Goal: Task Accomplishment & Management: Manage account settings

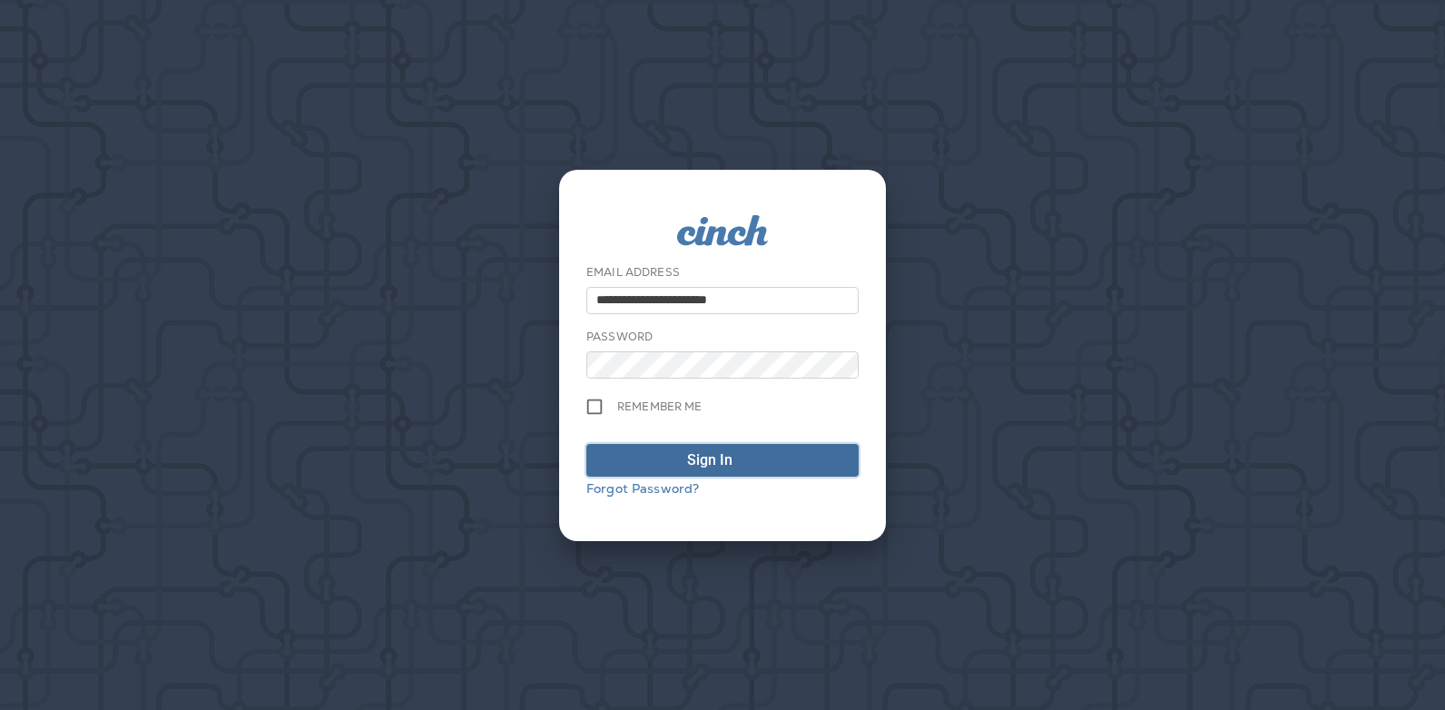
click at [695, 460] on div "Sign In" at bounding box center [709, 460] width 45 height 22
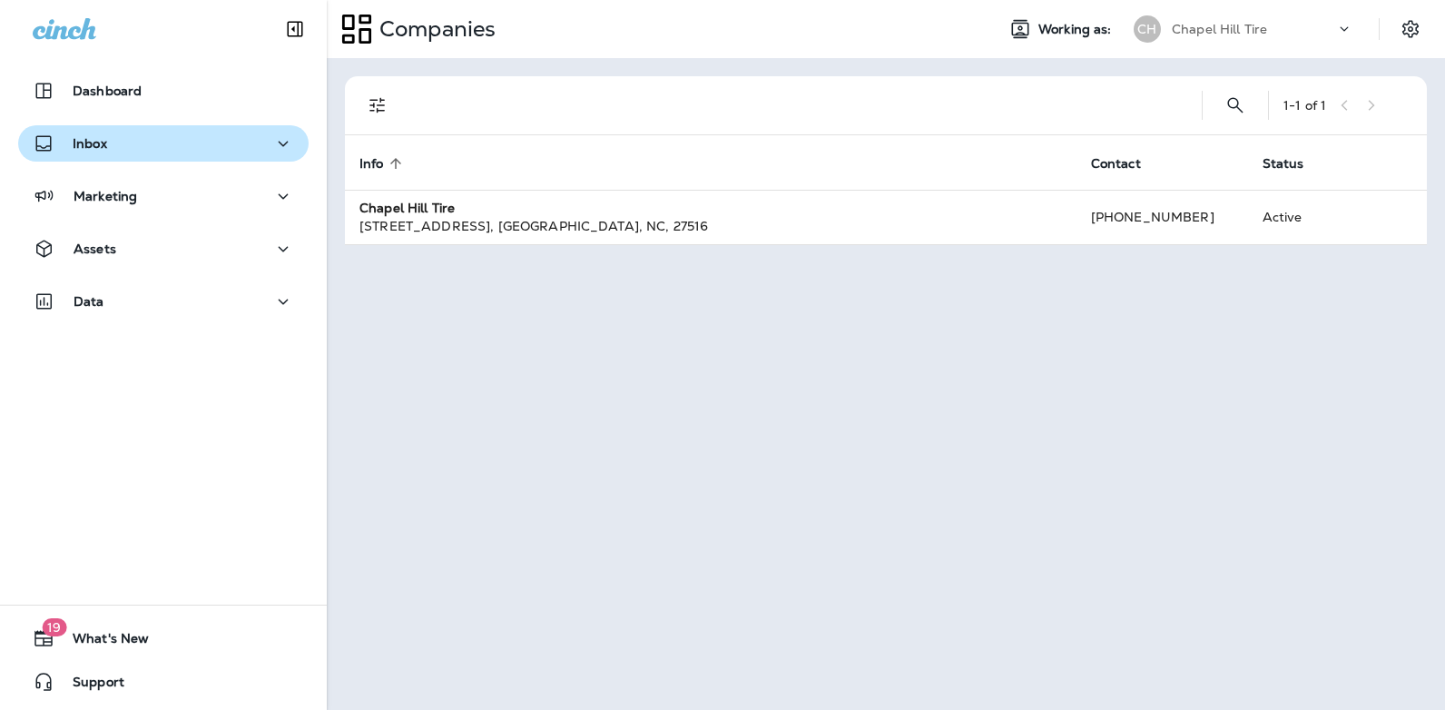
click at [105, 150] on p "Inbox" at bounding box center [90, 143] width 34 height 15
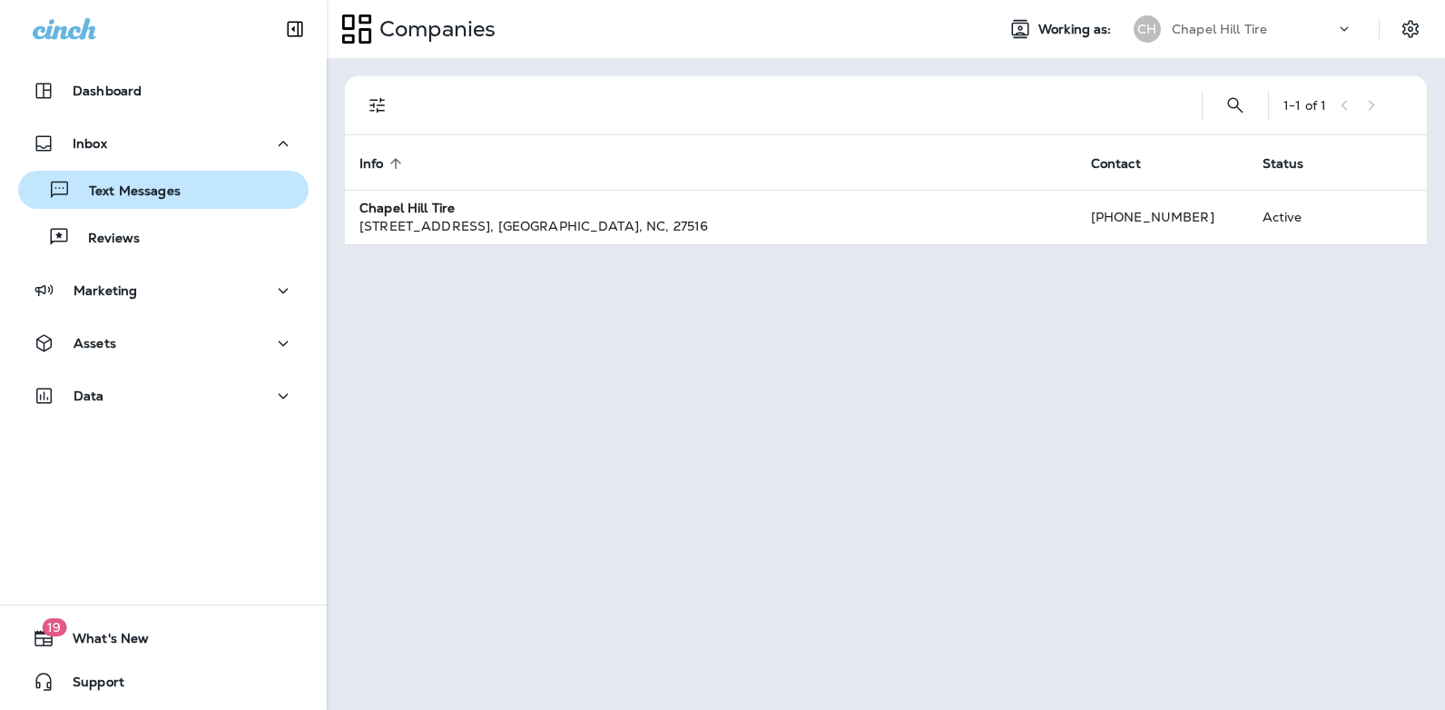
click at [125, 197] on p "Text Messages" at bounding box center [126, 191] width 110 height 17
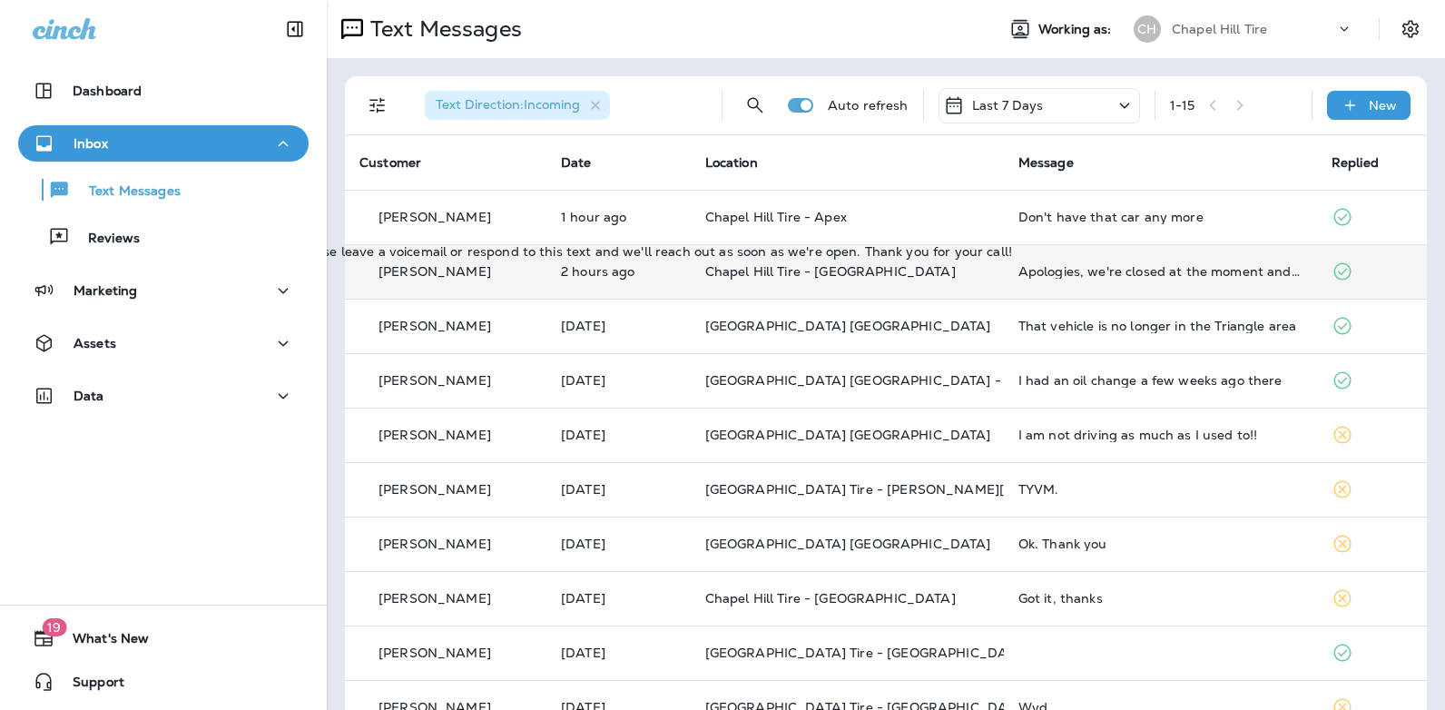
click at [1102, 268] on div "Apologies, we're closed at the moment and will open at 8am [DATE] (M-F). Please…" at bounding box center [1160, 271] width 284 height 15
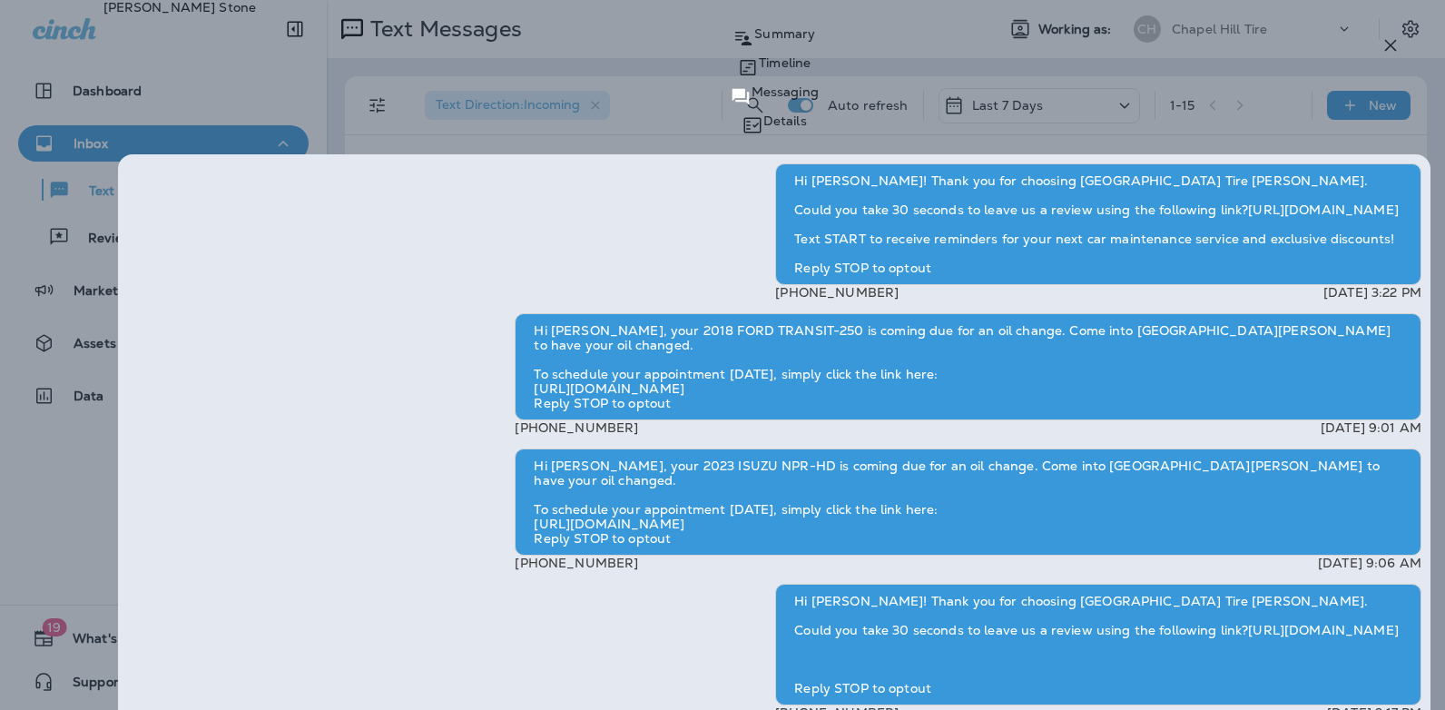
click at [1395, 43] on icon "button" at bounding box center [1391, 45] width 22 height 22
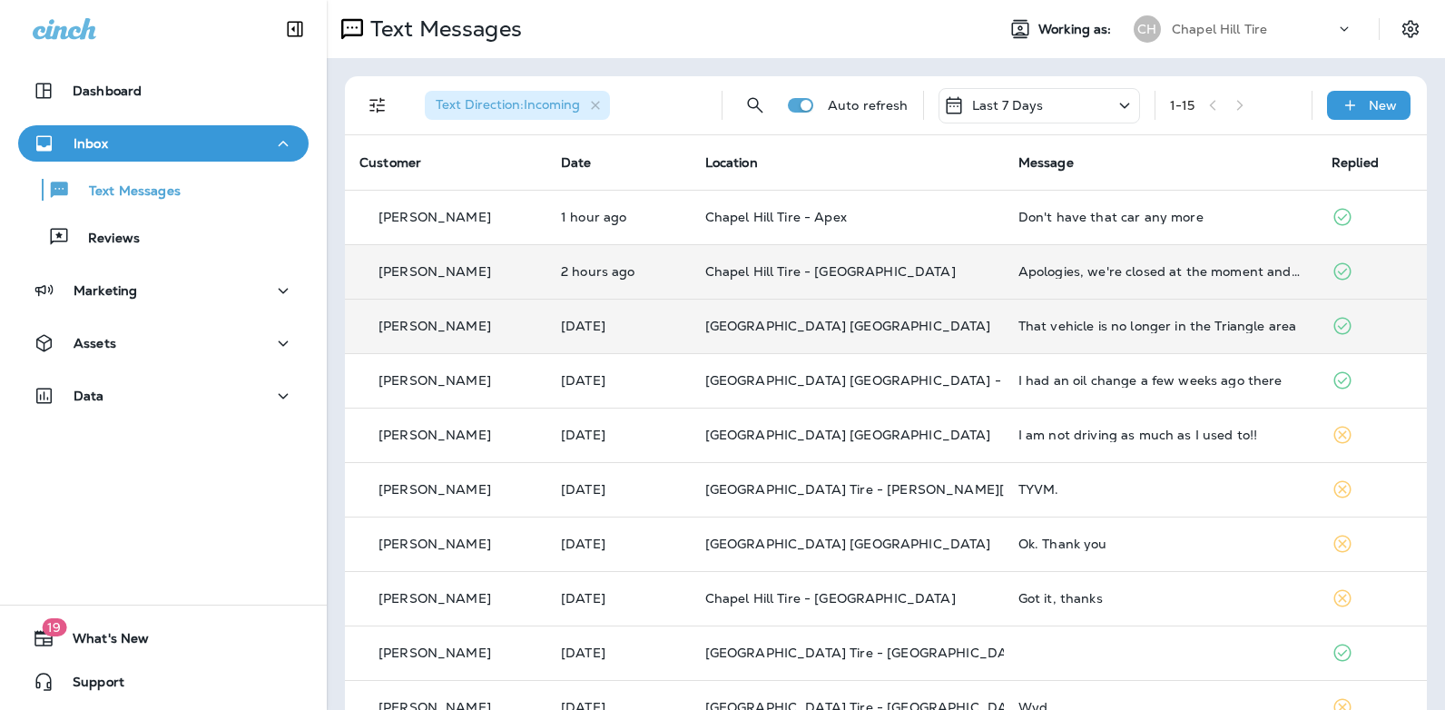
click at [1032, 330] on div "That vehicle is no longer in the Triangle area" at bounding box center [1160, 326] width 284 height 15
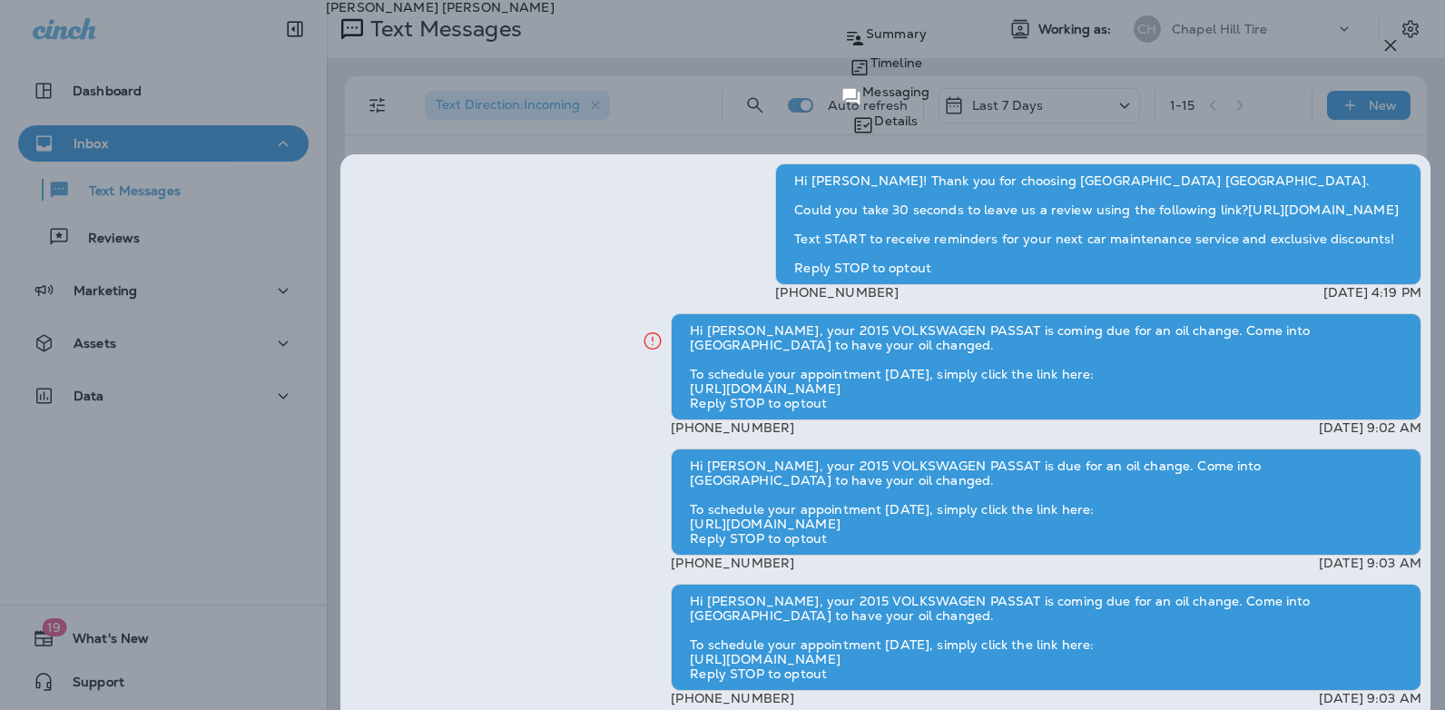
click at [1388, 45] on icon "button" at bounding box center [1391, 45] width 22 height 22
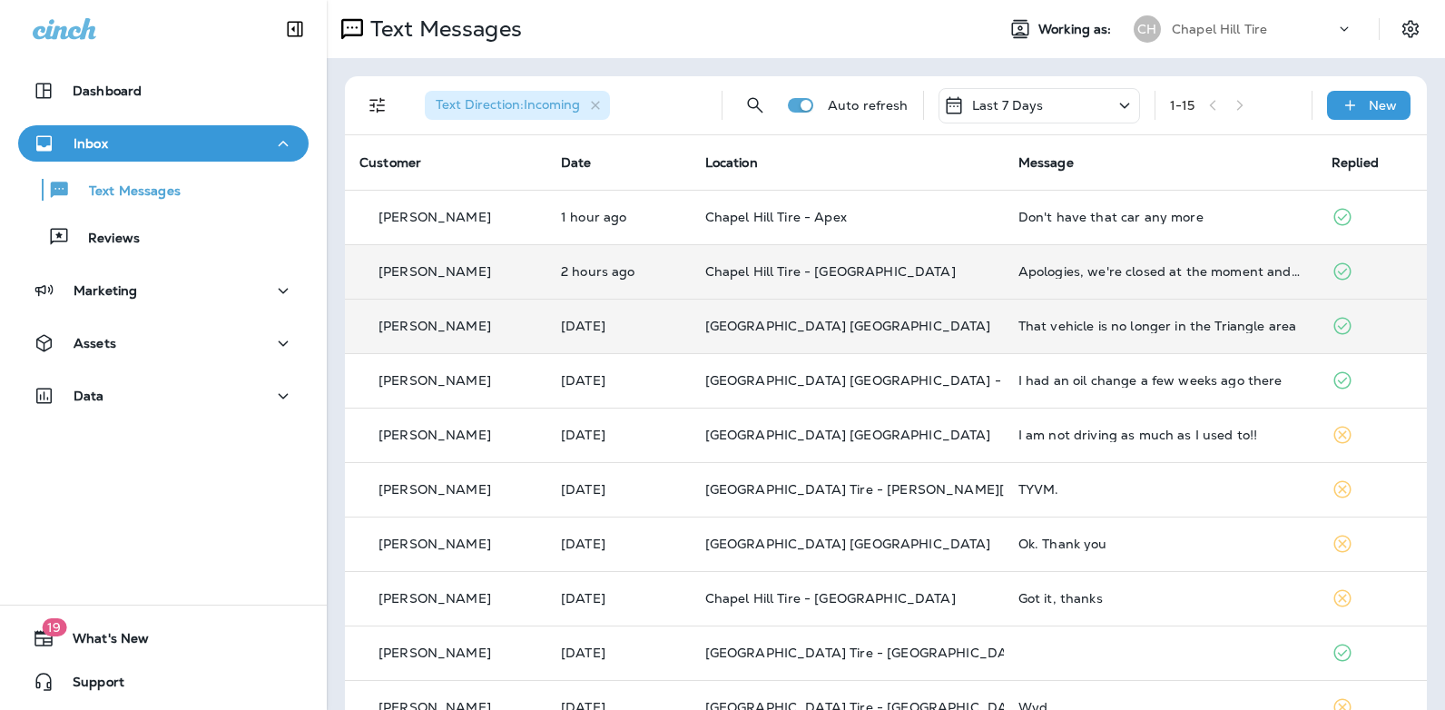
click at [1116, 99] on icon at bounding box center [1125, 105] width 22 height 23
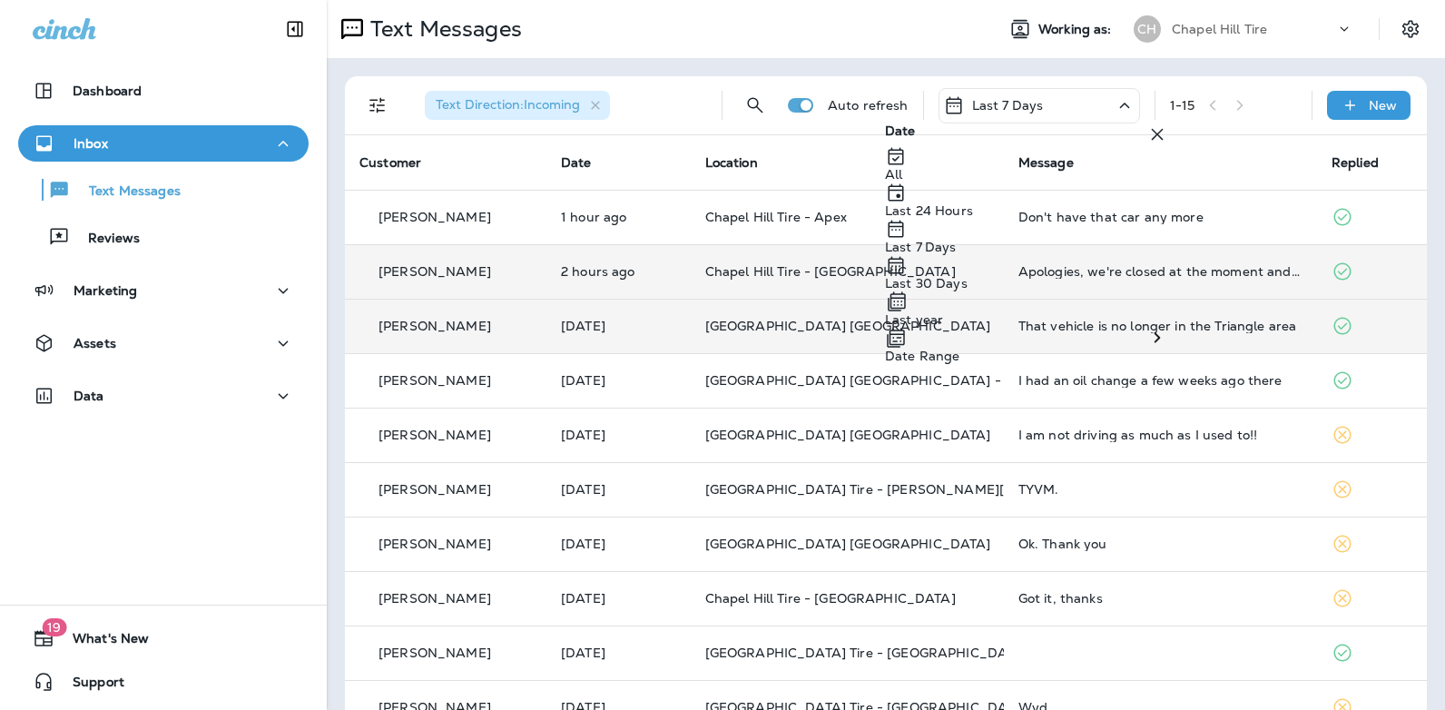
click at [1022, 218] on div "Last 24 Hours" at bounding box center [1026, 200] width 283 height 36
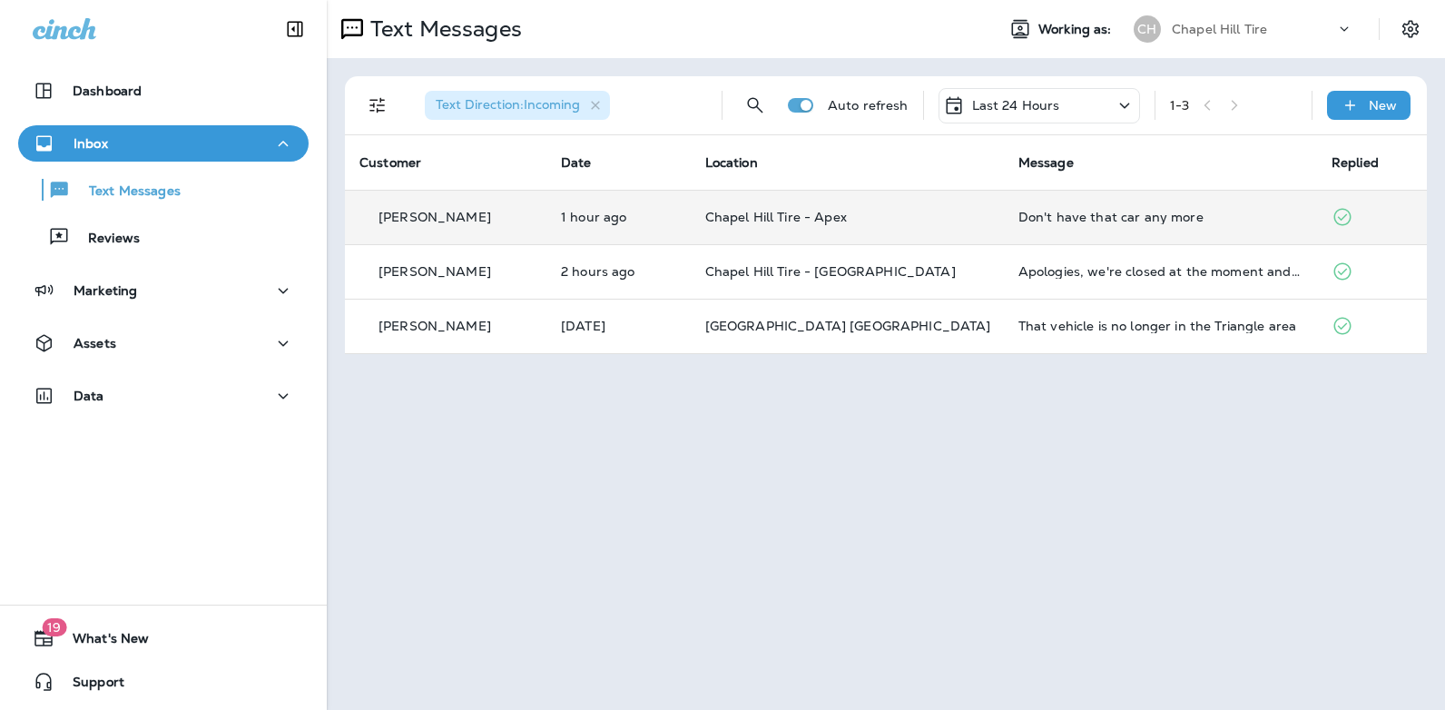
click at [1025, 214] on div "Don't have that car any more" at bounding box center [1160, 217] width 284 height 15
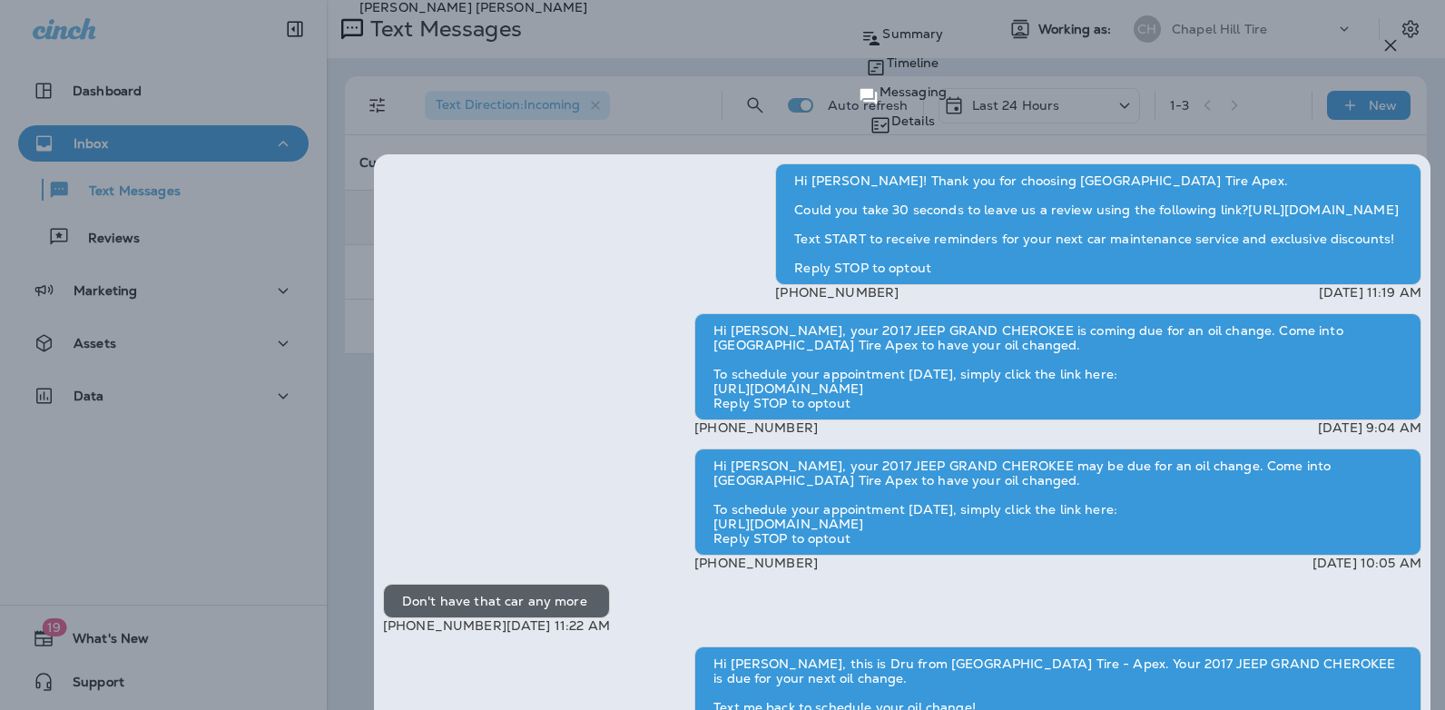
click at [1396, 44] on icon "button" at bounding box center [1391, 45] width 22 height 22
